Goal: Information Seeking & Learning: Learn about a topic

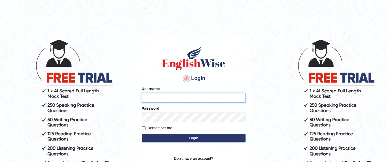
type input "filiikuna"
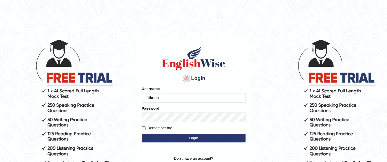
click at [174, 137] on button "Login" at bounding box center [194, 138] width 104 height 9
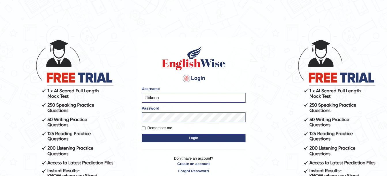
click at [113, 125] on body "Login Please fix the following errors: Username filiikuna Password Remember me …" at bounding box center [193, 107] width 387 height 176
click at [170, 142] on button "Login" at bounding box center [194, 138] width 104 height 9
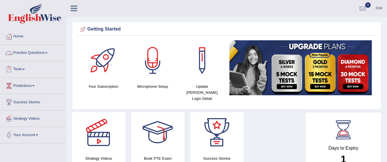
click at [30, 55] on link "Practice Questions" at bounding box center [33, 52] width 66 height 14
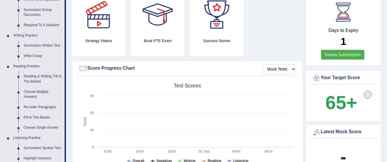
scroll to position [129, 0]
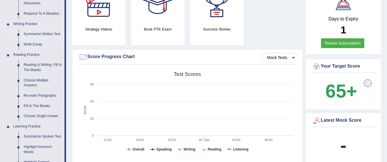
click at [38, 34] on link "Summarize Written Text" at bounding box center [43, 34] width 44 height 10
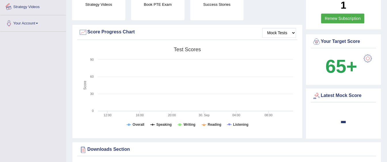
scroll to position [185, 0]
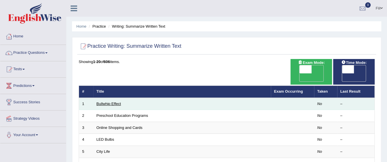
click at [112, 102] on link "Bullwhip Effect" at bounding box center [109, 104] width 25 height 4
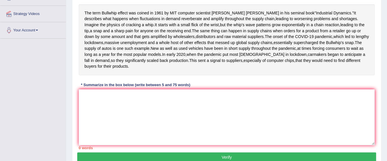
scroll to position [103, 0]
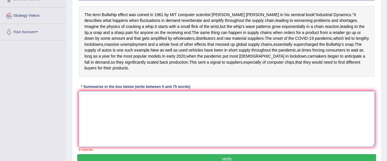
click at [116, 127] on textarea at bounding box center [227, 119] width 296 height 56
type textarea "f"
click at [108, 126] on textarea "Fluctuation indemand" at bounding box center [227, 119] width 296 height 56
click at [127, 127] on textarea "Fluctuation in demand" at bounding box center [227, 119] width 296 height 56
type textarea "F"
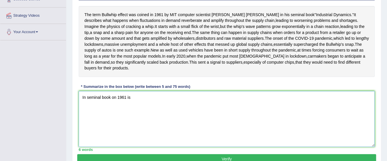
click at [115, 128] on textarea "In seminal book on 1961 is" at bounding box center [227, 119] width 296 height 56
click at [164, 126] on textarea "In seminal book""Industrial Dynamics" 1961 is" at bounding box center [227, 119] width 296 height 56
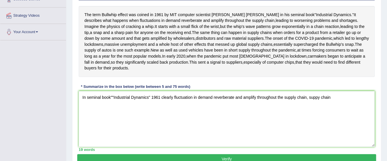
click at [386, 76] on div "Home Practice Writing: Summarize Written Text Bullwhip Effect Next » Report Que…" at bounding box center [226, 41] width 321 height 288
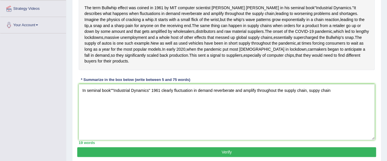
scroll to position [111, 0]
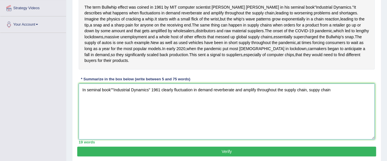
click at [316, 119] on textarea "In seminal book""Industrial Dynamics" 1961 clearly fluctuation in demand reverb…" at bounding box center [227, 112] width 296 height 56
click at [317, 119] on textarea "In seminal book""Industrial Dynamics" 1961 clearly fluctuation in demand reverb…" at bounding box center [227, 112] width 296 height 56
click at [331, 120] on textarea "In seminal book""Industrial Dynamics" 1961 clearly fluctuation in demand reverb…" at bounding box center [227, 112] width 296 height 56
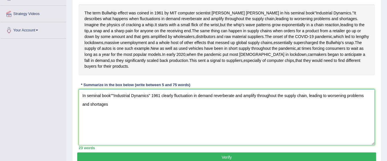
scroll to position [104, 0]
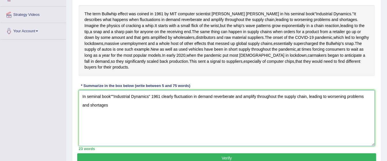
type textarea "In seminal book""Industrial Dynamics" 1961 clearly fluctuation in demand reverb…"
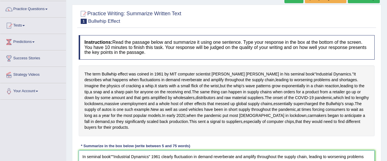
scroll to position [43, 0]
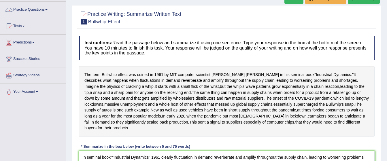
click at [34, 10] on link "Practice Questions" at bounding box center [33, 9] width 66 height 14
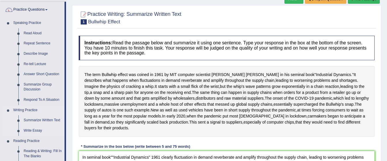
click at [44, 121] on link "Summarize Written Text" at bounding box center [43, 120] width 44 height 10
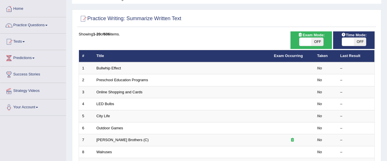
scroll to position [21, 0]
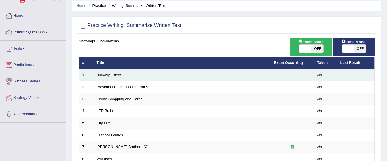
click at [101, 74] on link "Bullwhip Effect" at bounding box center [109, 75] width 25 height 4
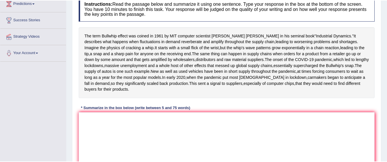
scroll to position [83, 0]
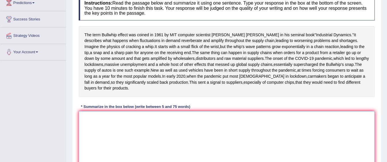
click at [104, 149] on textarea at bounding box center [227, 139] width 296 height 56
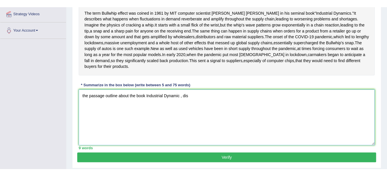
scroll to position [115, 0]
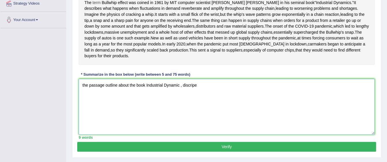
type textarea "the passage outline about the book Industrial Dynamic , discripe"
